Goal: Information Seeking & Learning: Learn about a topic

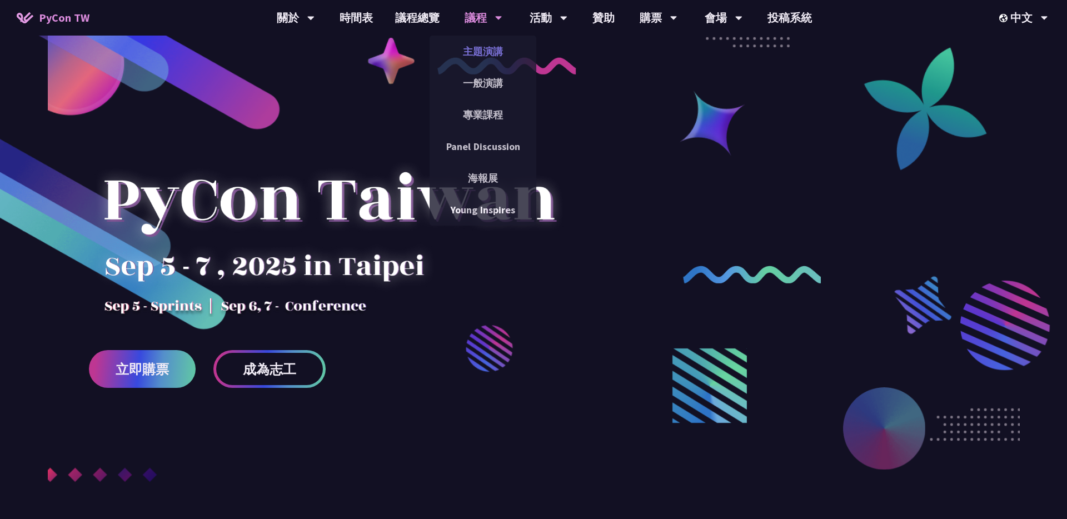
click at [490, 50] on link "主題演講" at bounding box center [483, 51] width 107 height 26
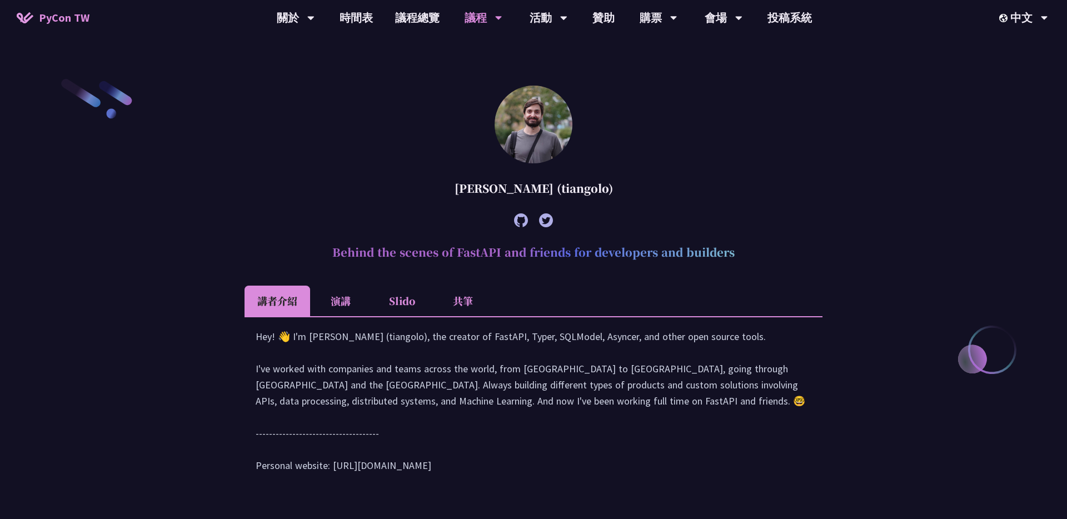
scroll to position [316, 0]
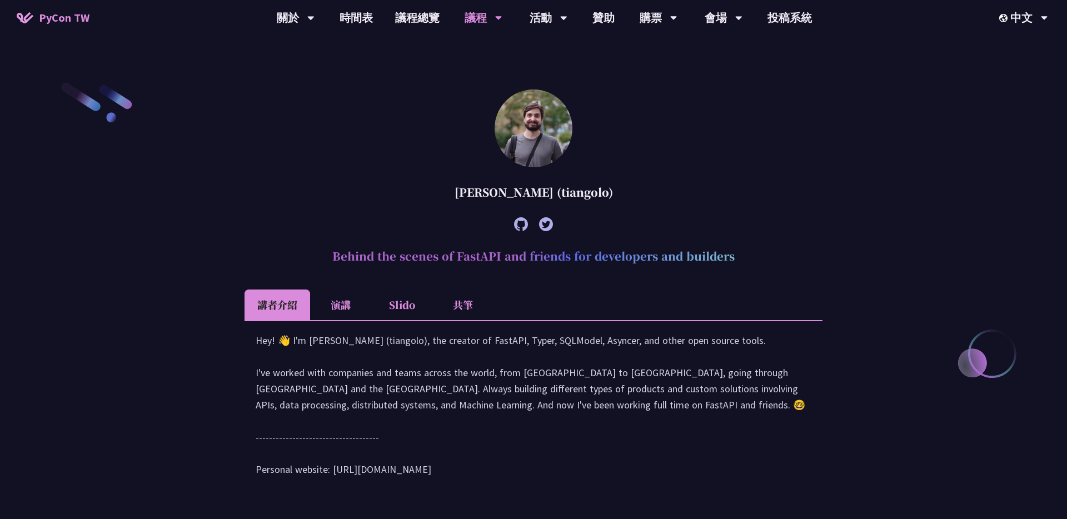
click at [456, 307] on li "共筆" at bounding box center [462, 305] width 61 height 31
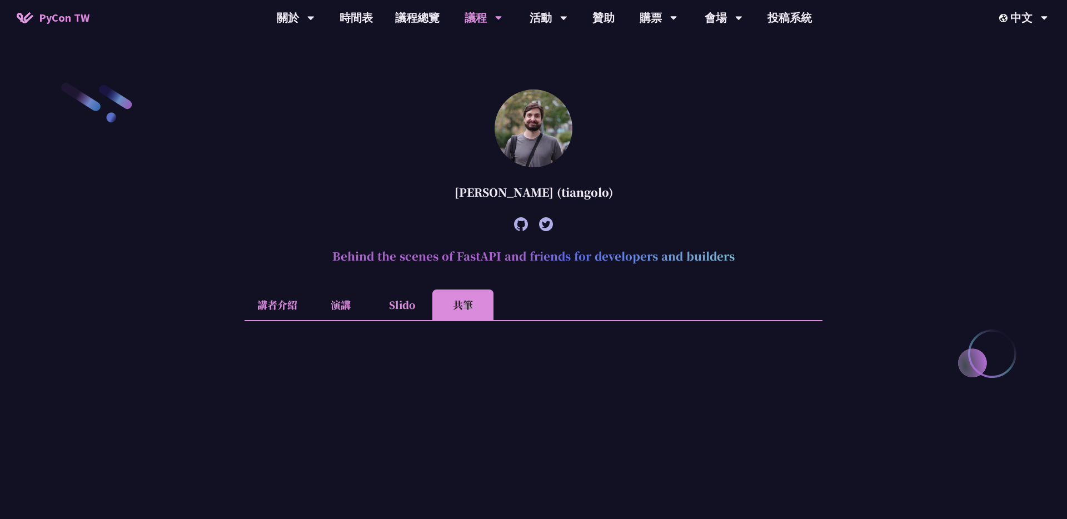
click at [350, 308] on li "演講" at bounding box center [340, 305] width 61 height 31
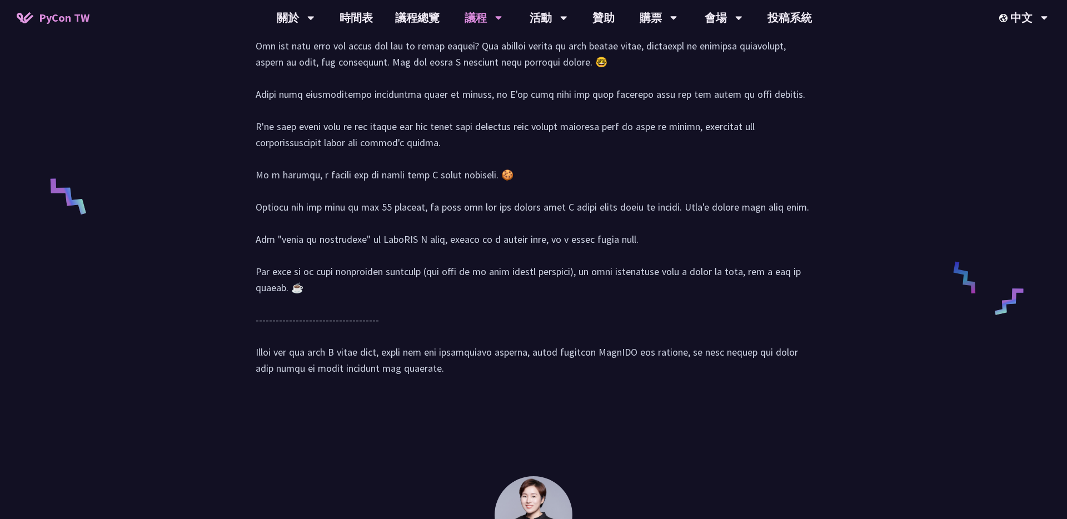
scroll to position [367, 0]
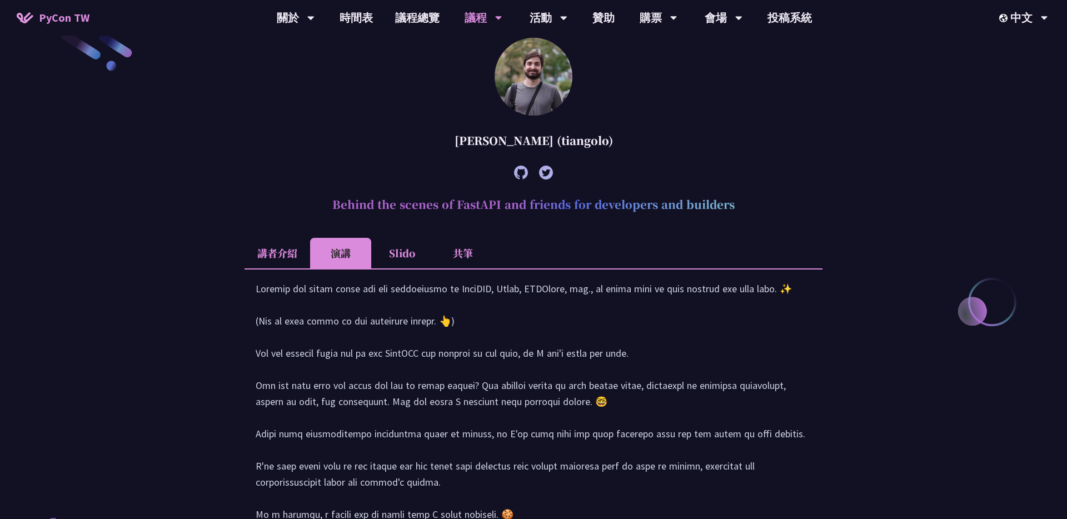
click at [456, 250] on li "共筆" at bounding box center [462, 253] width 61 height 31
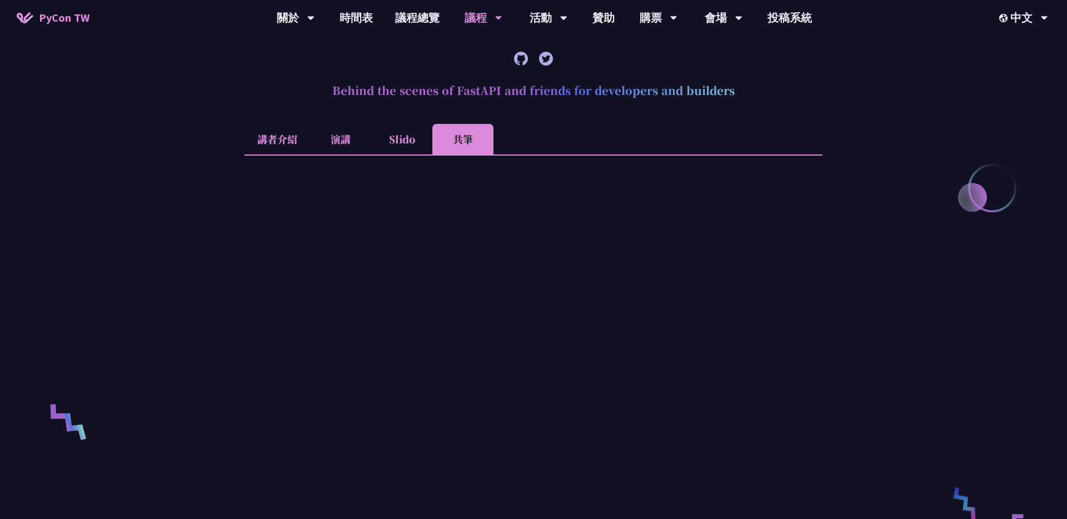
scroll to position [554, 0]
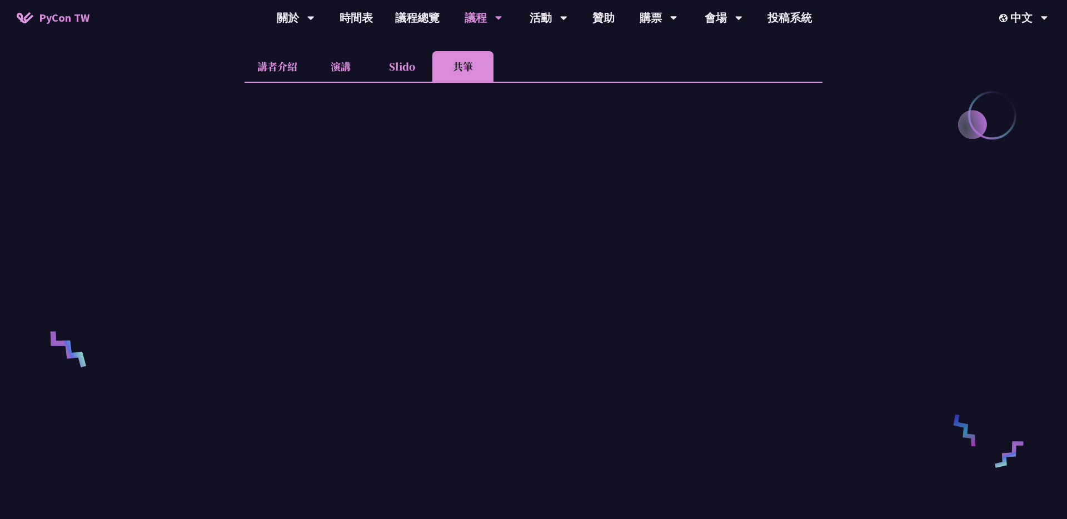
click at [397, 63] on li "Slido" at bounding box center [401, 66] width 61 height 31
click at [342, 70] on li "演講" at bounding box center [340, 66] width 61 height 31
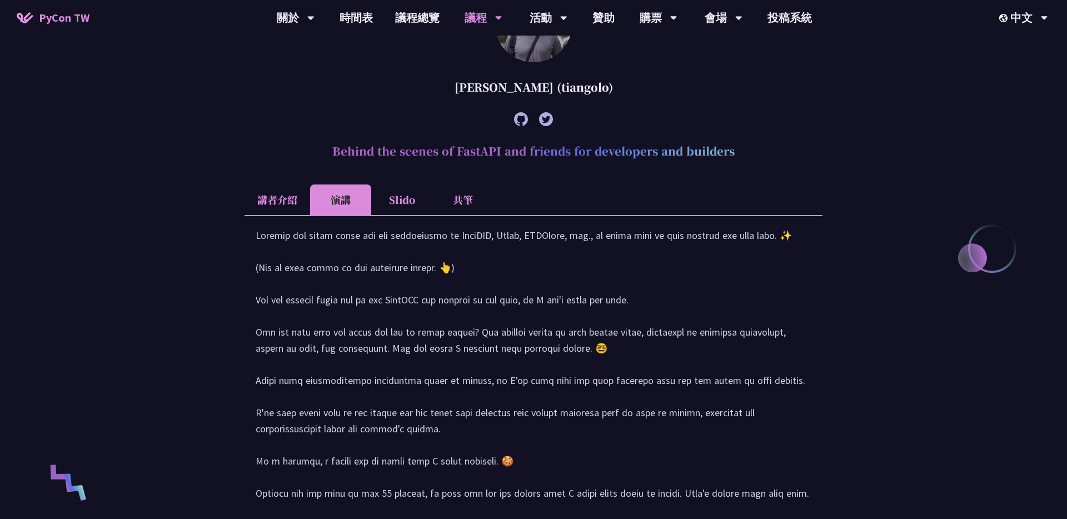
scroll to position [362, 0]
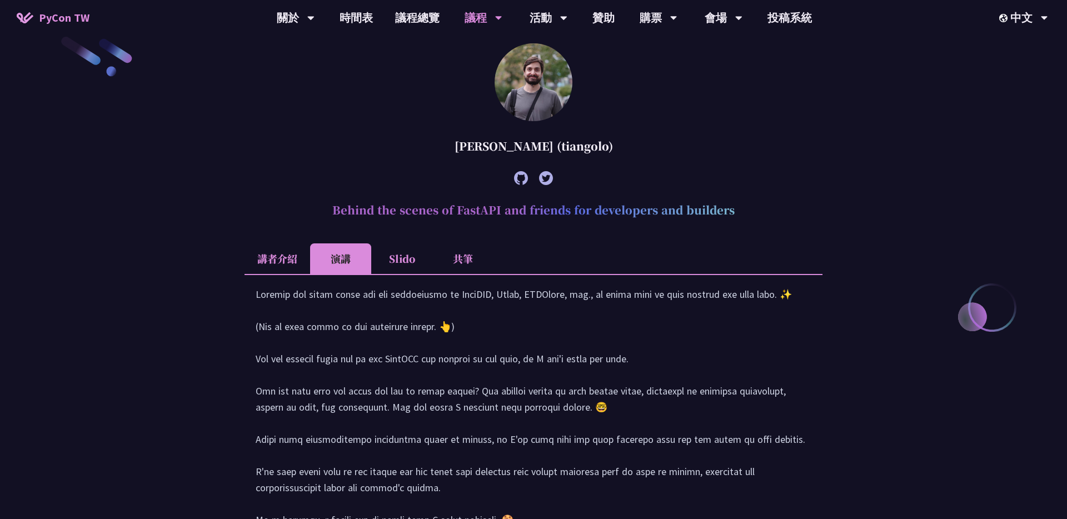
click at [284, 257] on li "講者介紹" at bounding box center [278, 258] width 66 height 31
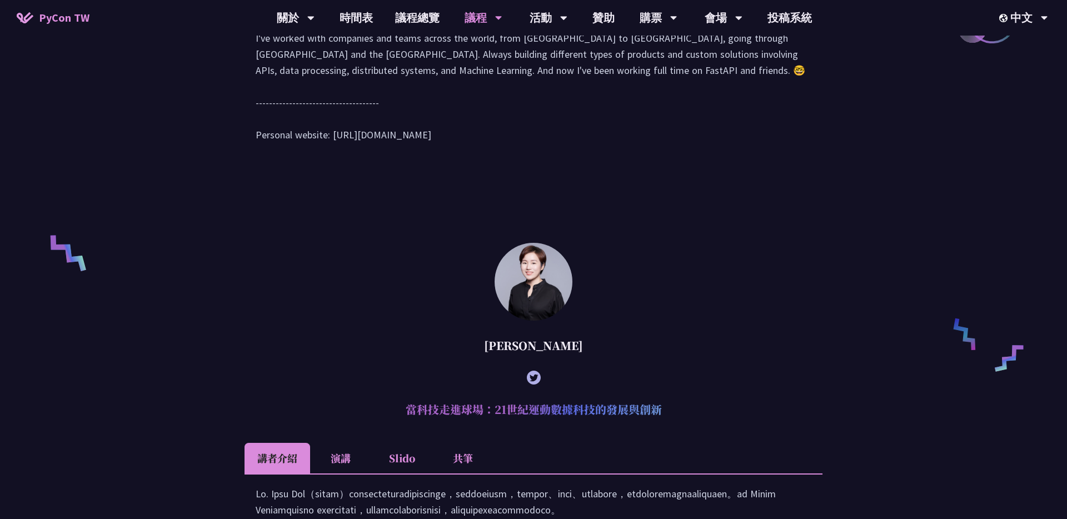
scroll to position [708, 0]
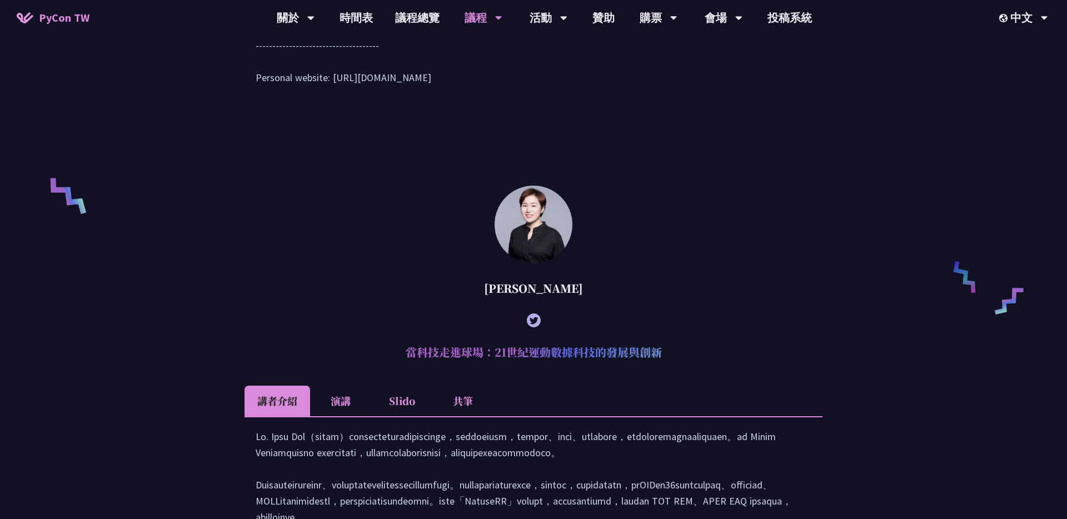
drag, startPoint x: 440, startPoint y: 96, endPoint x: 334, endPoint y: 97, distance: 106.2
click at [334, 97] on div "Hey! 👋 I'm [PERSON_NAME] (tiangolo), the creator of FastAPI, Typer, SQLModel, A…" at bounding box center [534, 19] width 556 height 156
copy div "tps://[DOMAIN_NAME][URL]"
